Goal: Information Seeking & Learning: Learn about a topic

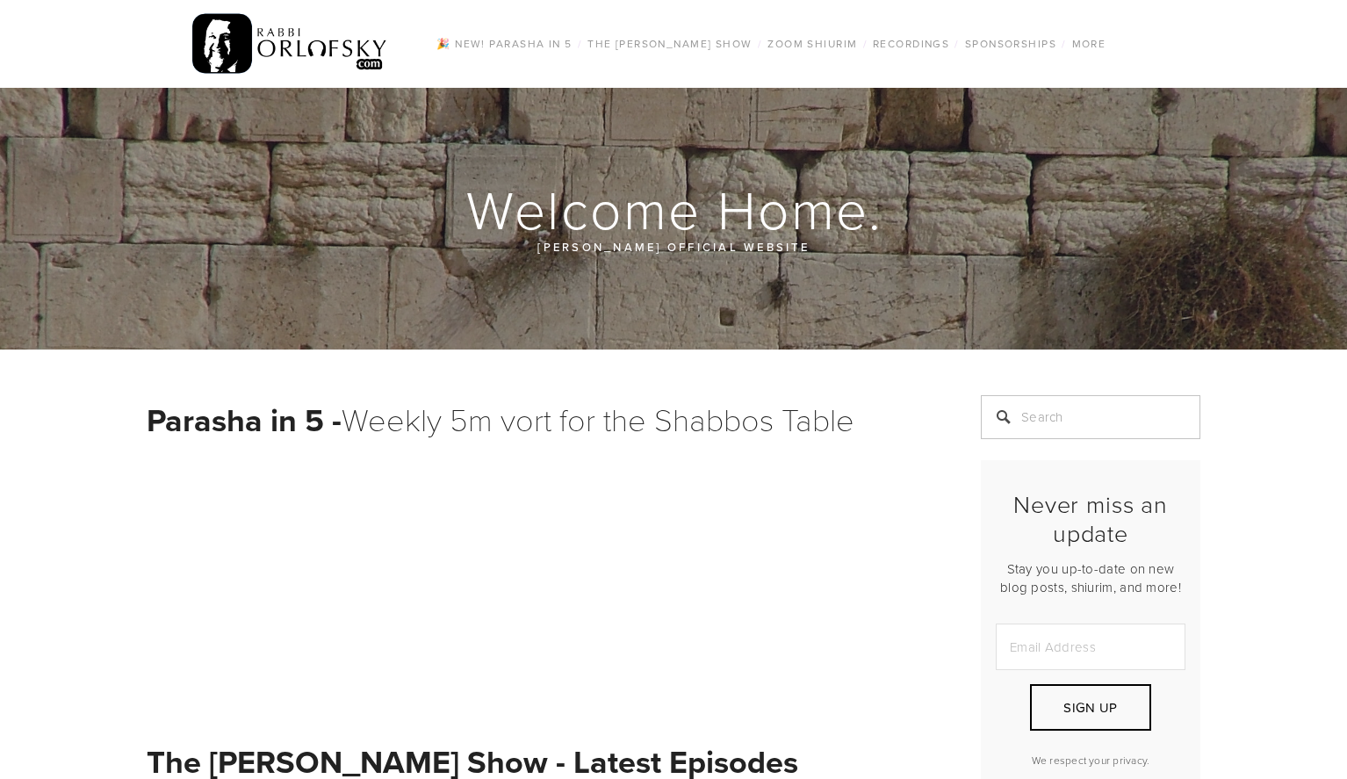
drag, startPoint x: 0, startPoint y: 0, endPoint x: 531, endPoint y: 406, distance: 668.8
click at [531, 406] on h1 "Parasha in 5 - Weekly 5m vort for the Shabbos Table" at bounding box center [542, 419] width 790 height 48
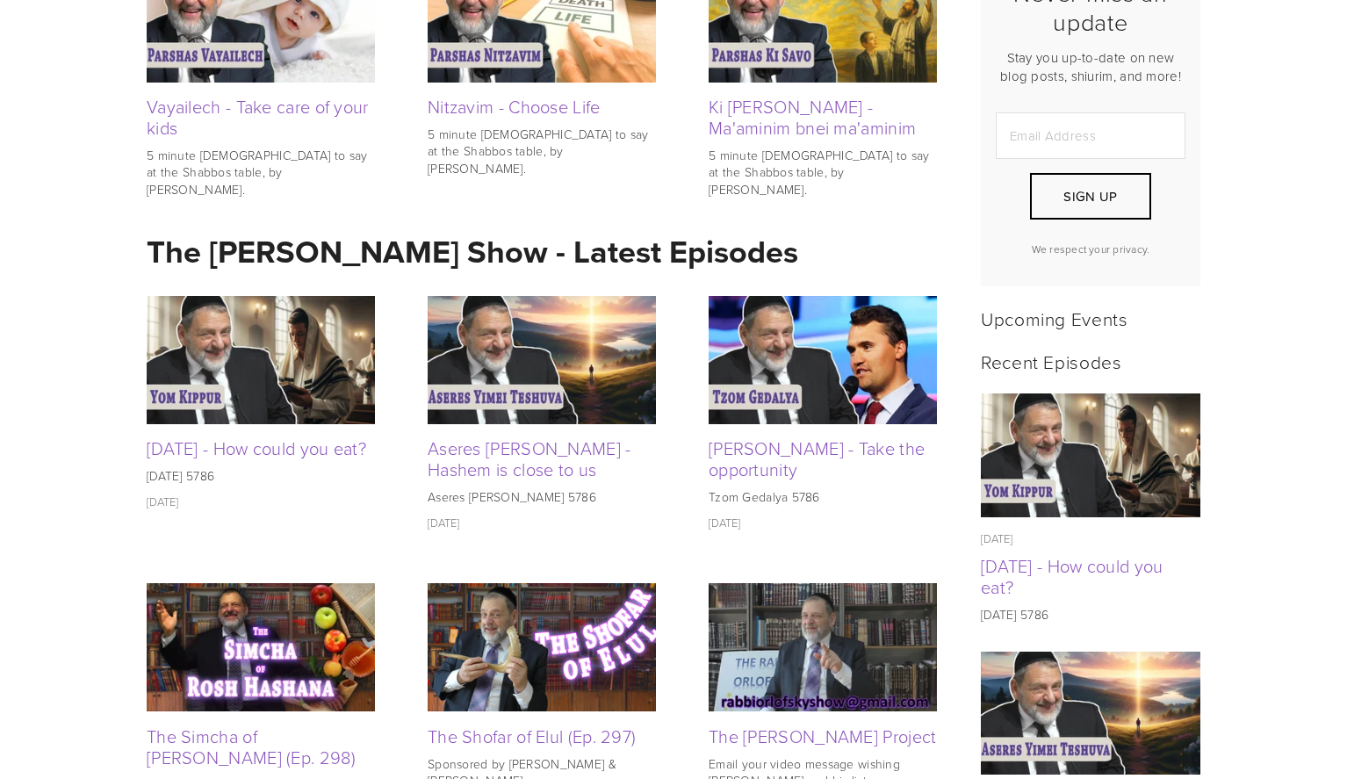
scroll to position [614, 0]
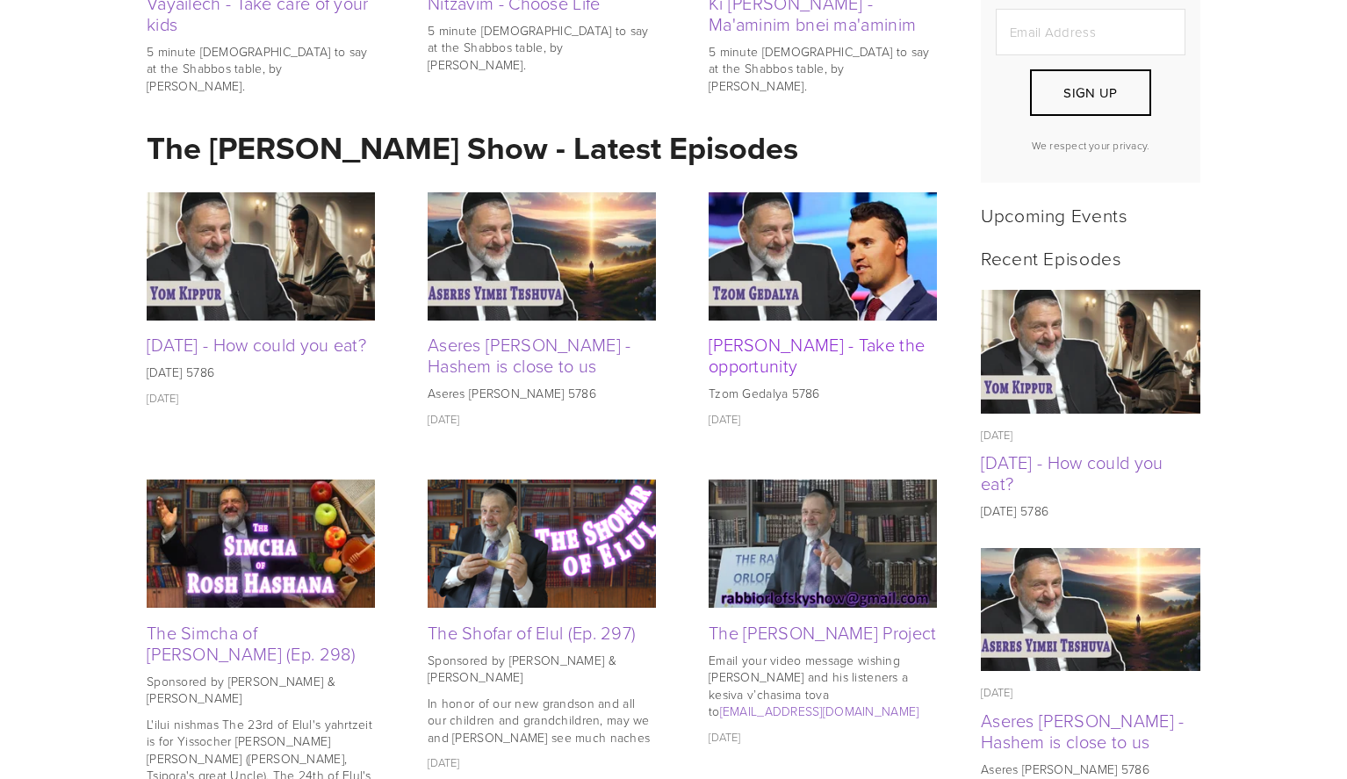
click at [755, 338] on link "[PERSON_NAME] - Take the opportunity" at bounding box center [816, 355] width 216 height 46
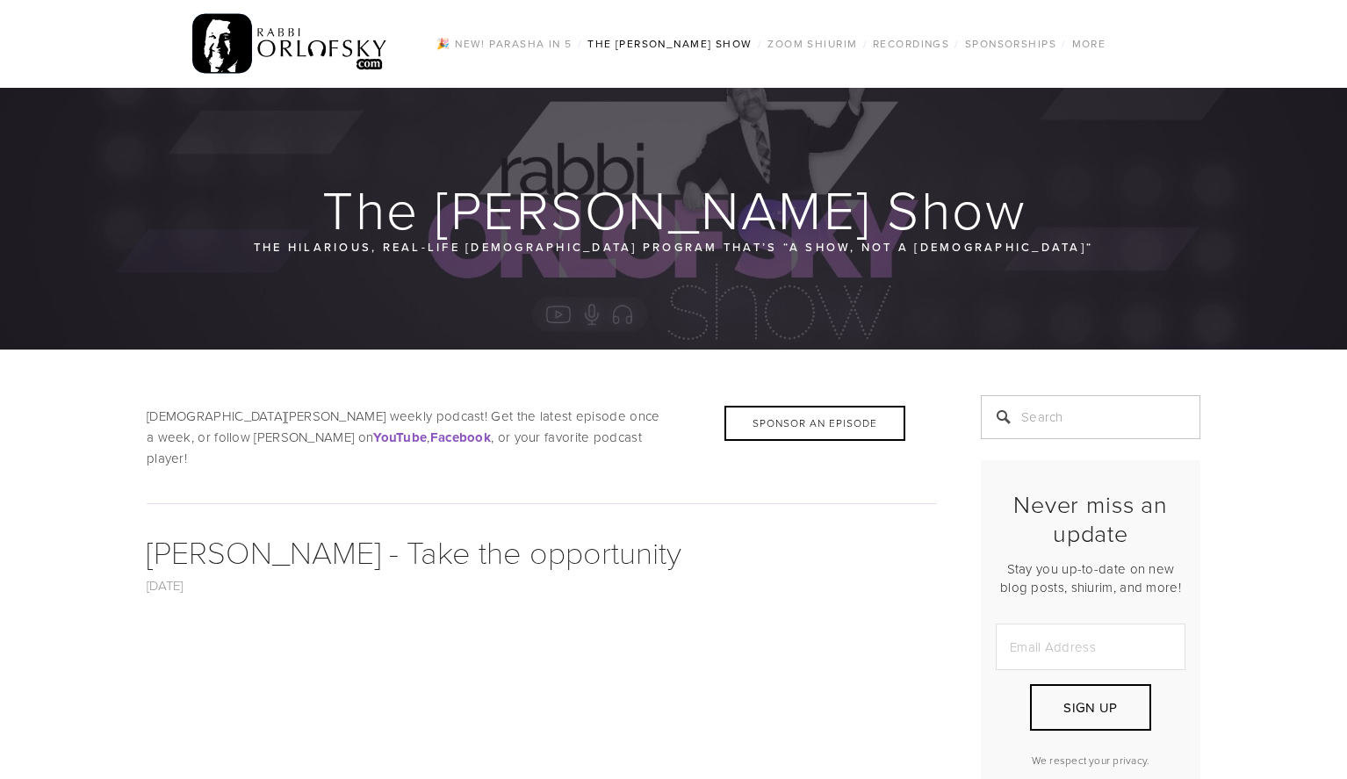
scroll to position [351, 0]
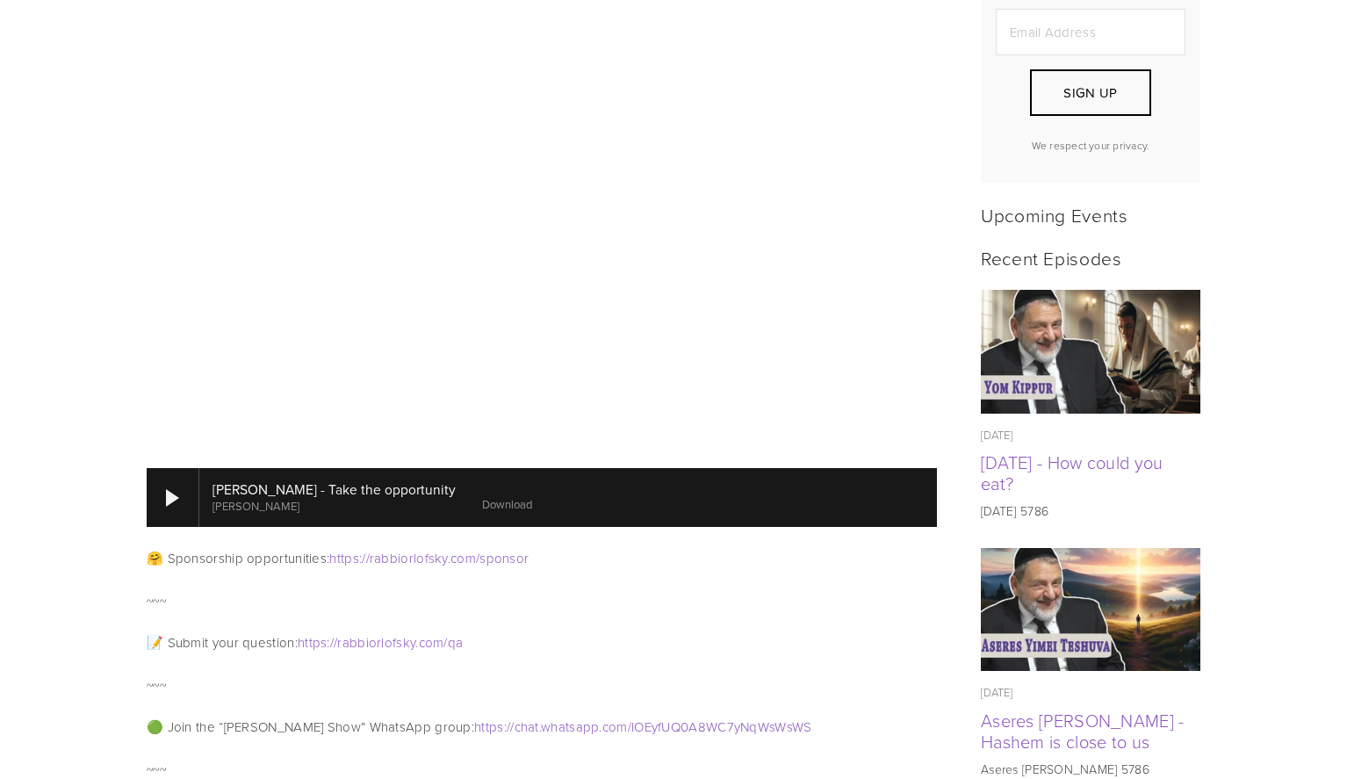
scroll to position [527, 0]
